Goal: Book appointment/travel/reservation

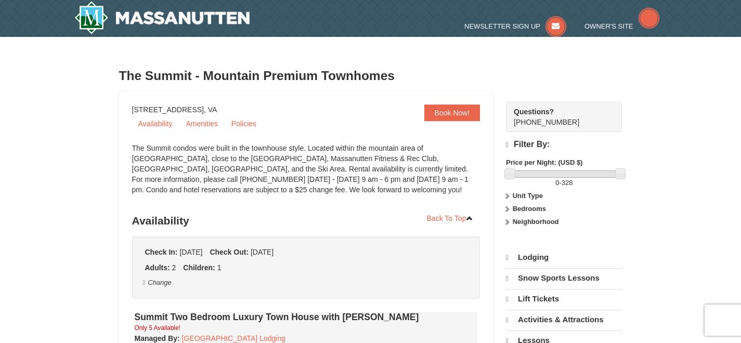
select select "9"
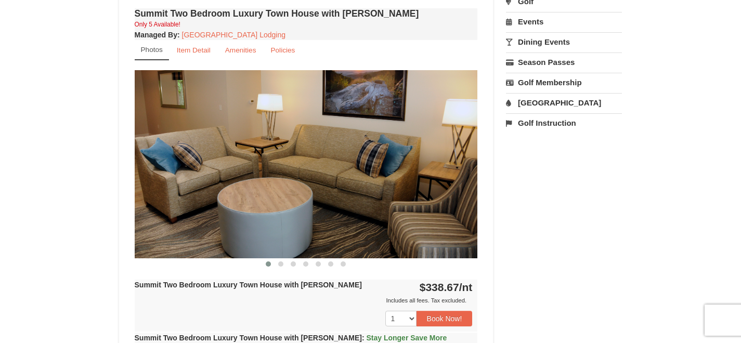
scroll to position [377, 0]
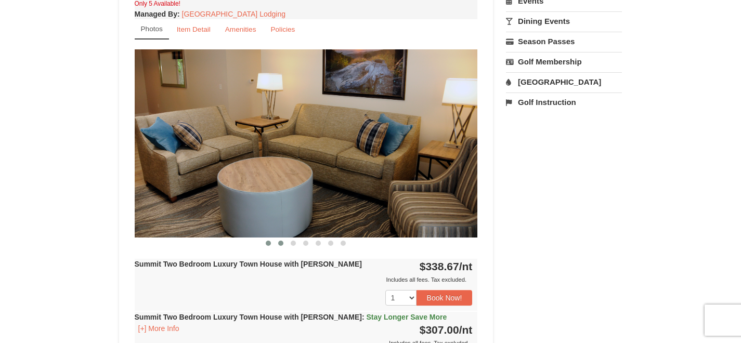
click at [286, 243] on button at bounding box center [280, 243] width 12 height 10
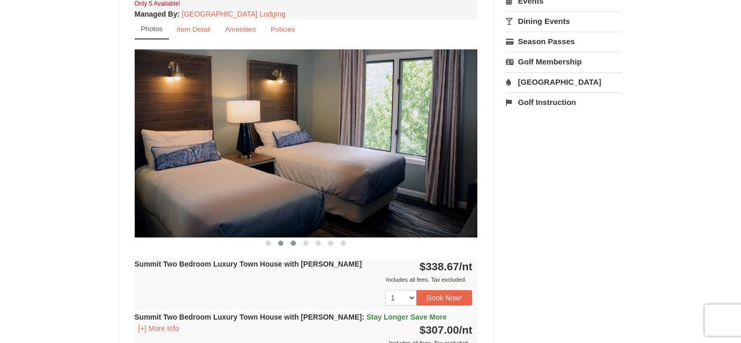
click at [294, 245] on button at bounding box center [293, 243] width 12 height 10
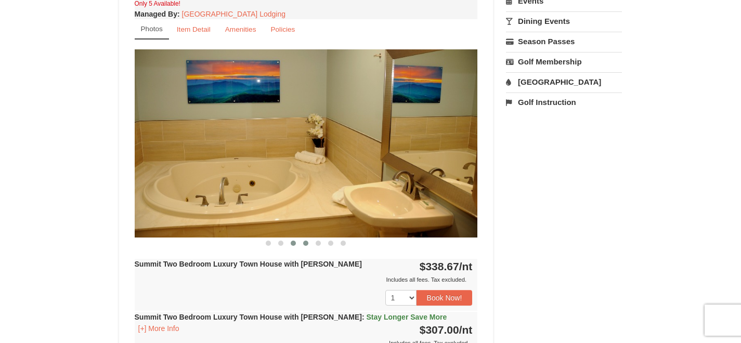
click at [311, 244] on button at bounding box center [305, 243] width 12 height 10
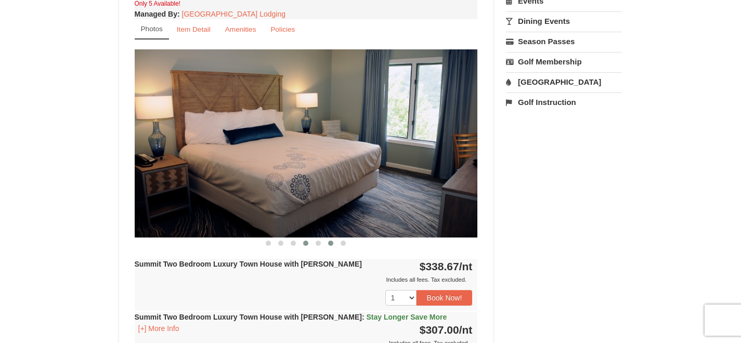
click at [327, 244] on button at bounding box center [330, 243] width 12 height 10
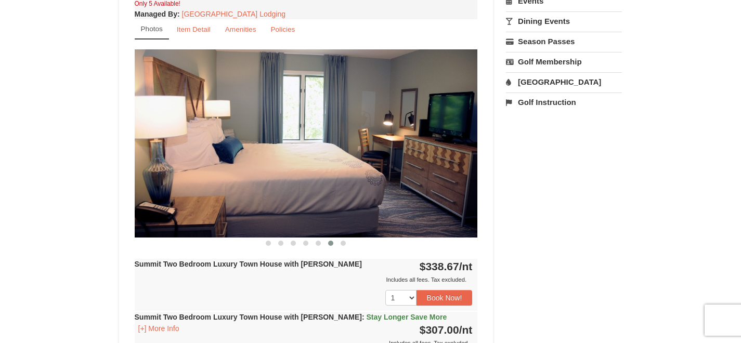
click at [351, 248] on div "Summit Two Bedroom Luxury Town House with [PERSON_NAME] Only 5 Available! Manag…" at bounding box center [306, 243] width 348 height 516
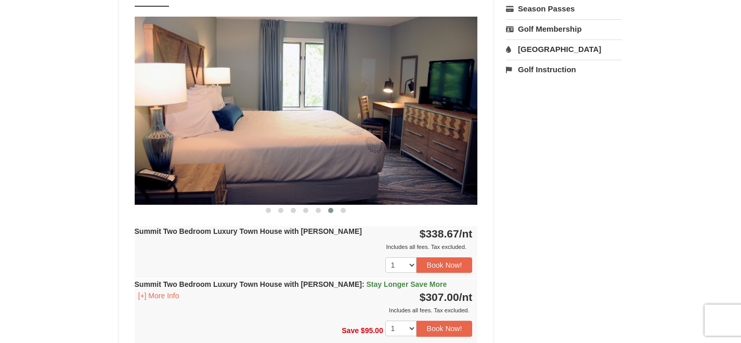
scroll to position [554, 0]
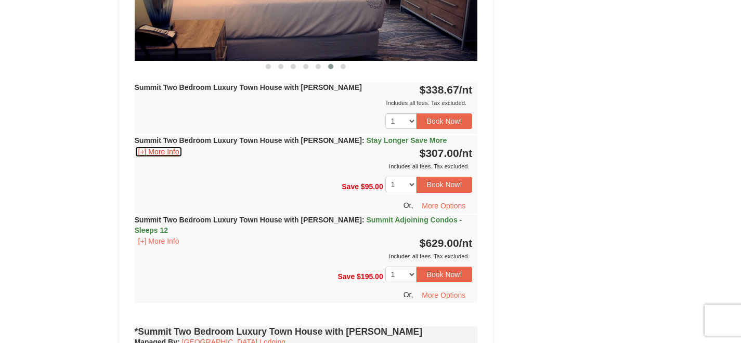
click at [161, 155] on button "[+] More Info" at bounding box center [159, 151] width 48 height 11
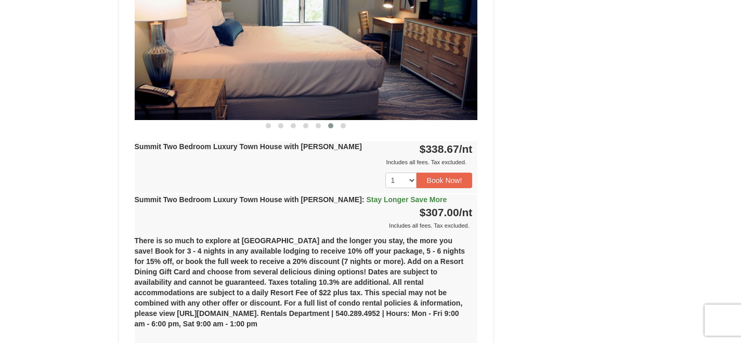
scroll to position [502, 0]
